Goal: Transaction & Acquisition: Book appointment/travel/reservation

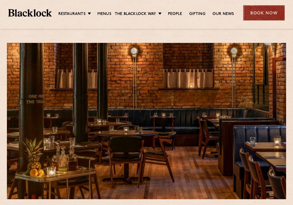
click at [262, 12] on div "Book Now" at bounding box center [264, 12] width 42 height 15
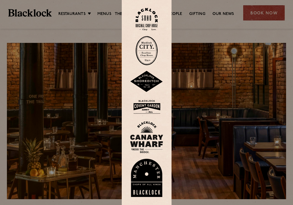
click at [259, 13] on div at bounding box center [146, 102] width 293 height 205
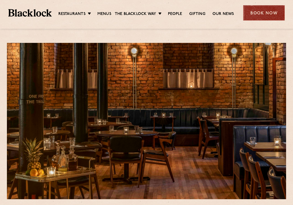
click at [265, 12] on div "Book Now" at bounding box center [264, 12] width 42 height 15
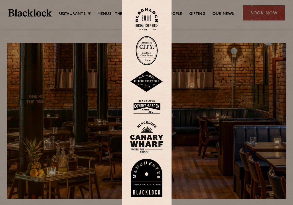
click at [148, 178] on img at bounding box center [146, 178] width 33 height 38
